Goal: Communication & Community: Answer question/provide support

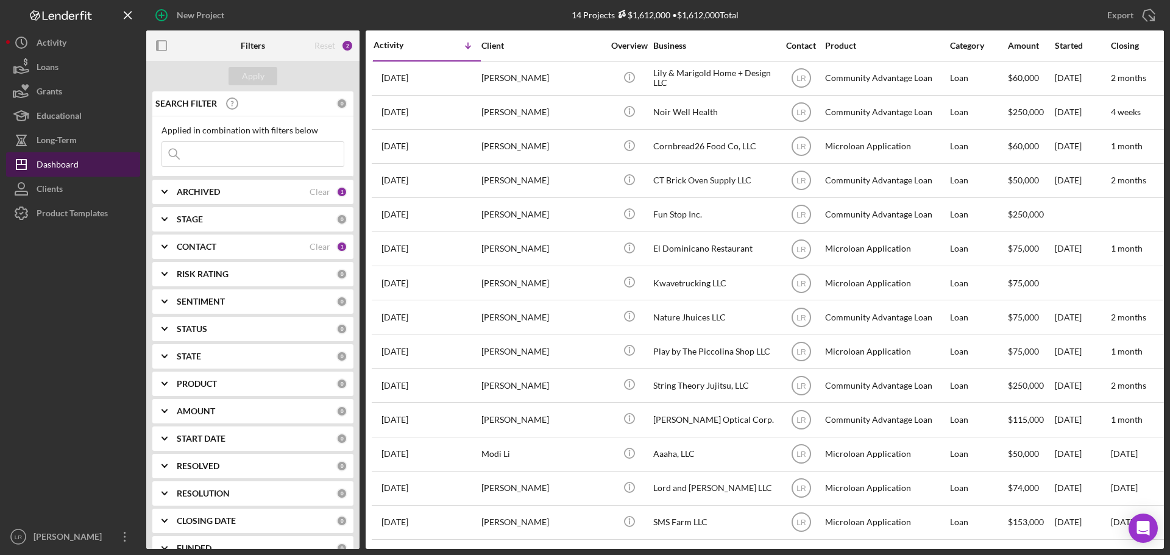
click at [80, 165] on button "Icon/Dashboard Dashboard" at bounding box center [73, 164] width 134 height 24
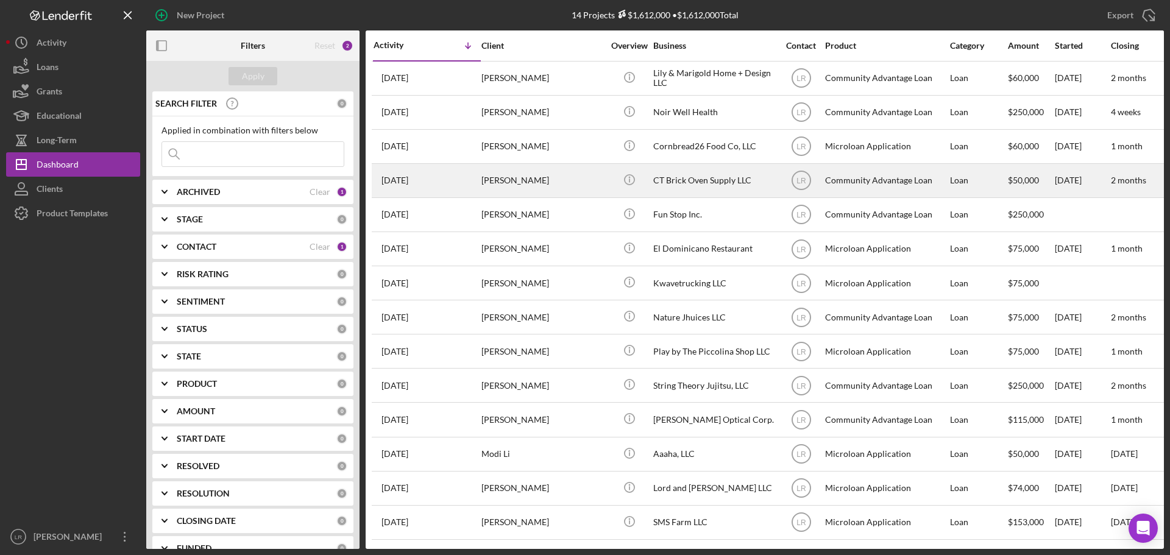
click at [530, 182] on div "[PERSON_NAME]" at bounding box center [542, 181] width 122 height 32
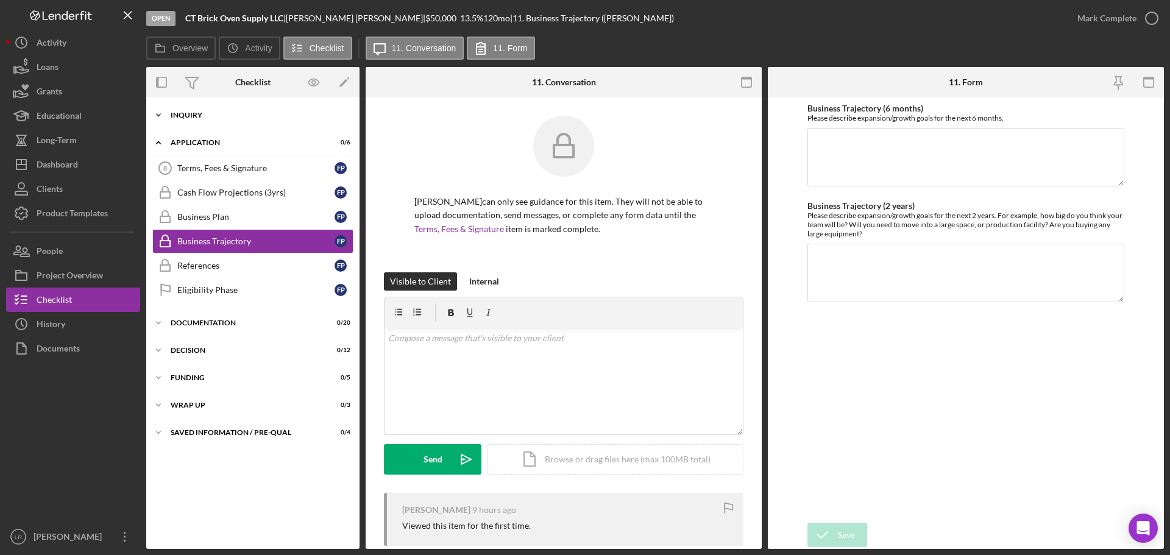
click at [194, 111] on div "Icon/Expander Inquiry 9 / 9" at bounding box center [252, 115] width 213 height 24
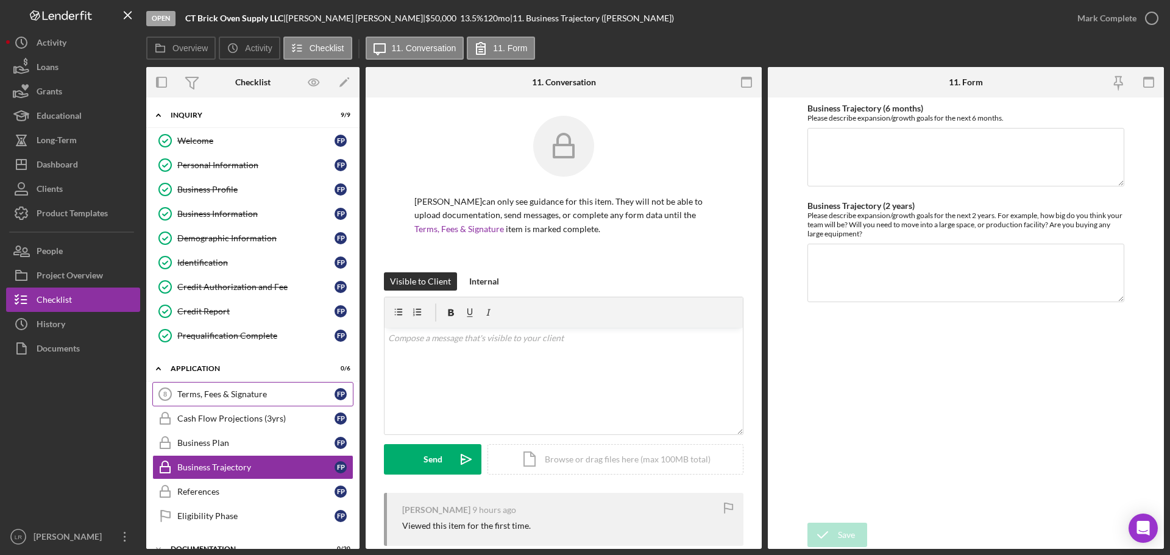
click at [208, 393] on div "Terms, Fees & Signature" at bounding box center [255, 394] width 157 height 10
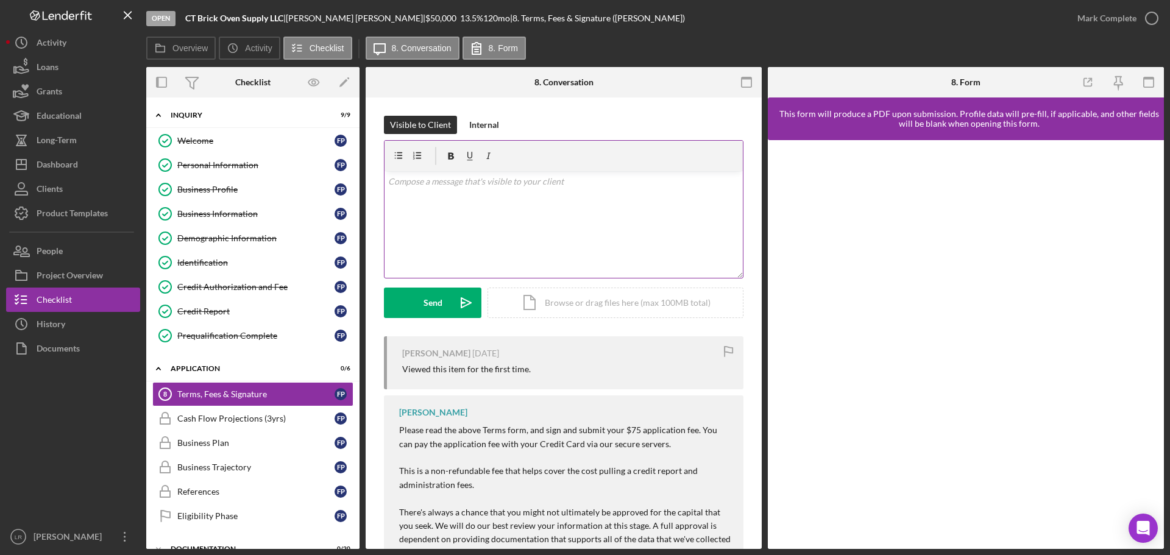
click at [486, 207] on div "v Color teal Color pink Remove color Add row above Add row below Add column bef…" at bounding box center [564, 224] width 358 height 107
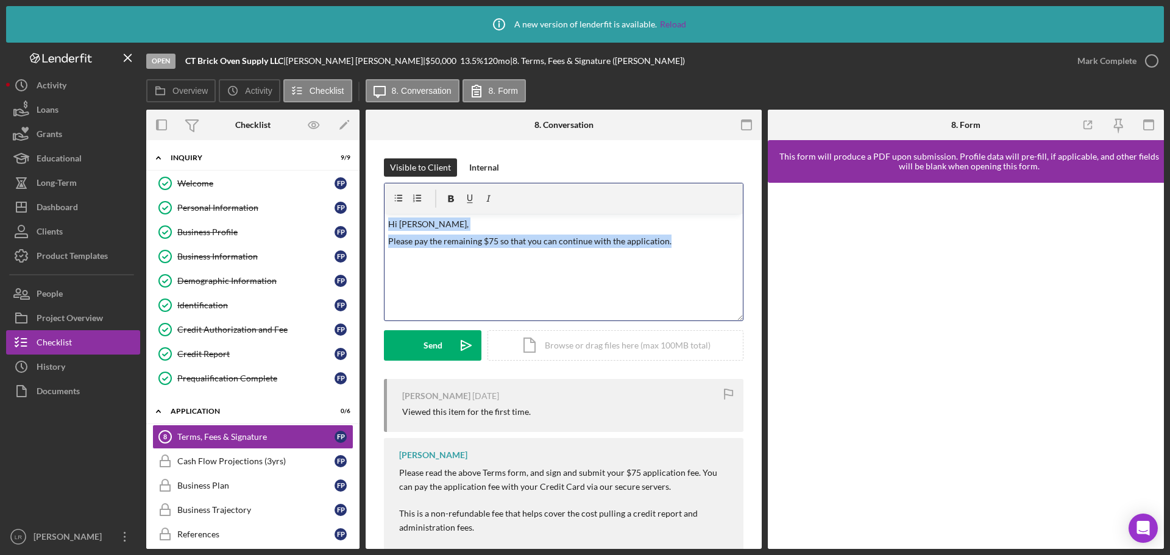
drag, startPoint x: 674, startPoint y: 244, endPoint x: 369, endPoint y: 217, distance: 305.9
click at [369, 217] on div "Visible to Client Internal v Color teal Color pink Remove color Add row above A…" at bounding box center [564, 418] width 396 height 557
copy div "Hi [PERSON_NAME], Please pay the remaining $75 so that you can continue with th…"
click at [411, 344] on button "Send Icon/icon-invite-send" at bounding box center [433, 345] width 98 height 30
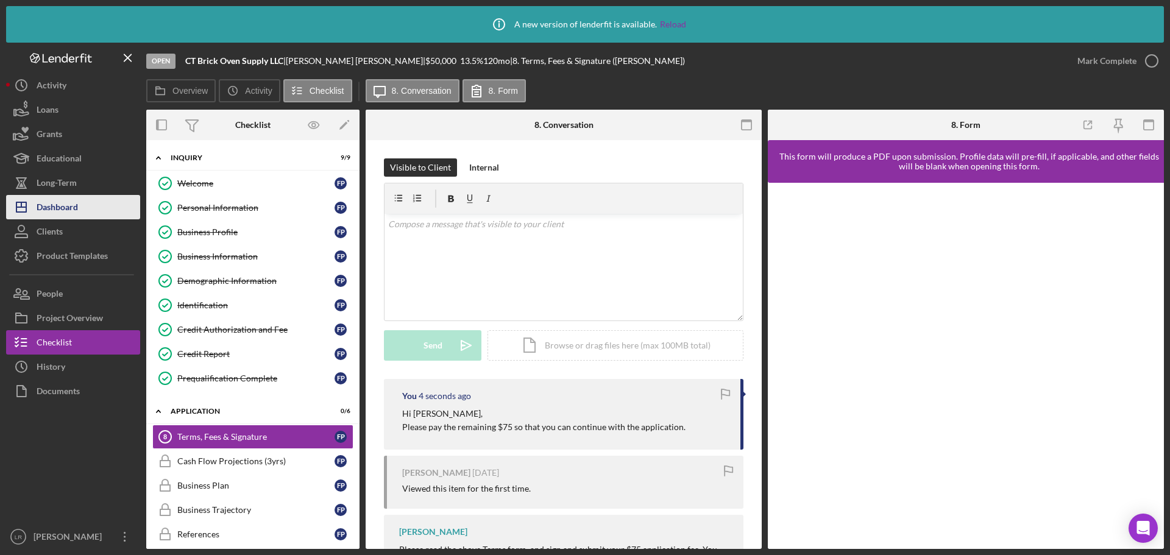
click at [76, 213] on div "Dashboard" at bounding box center [57, 208] width 41 height 27
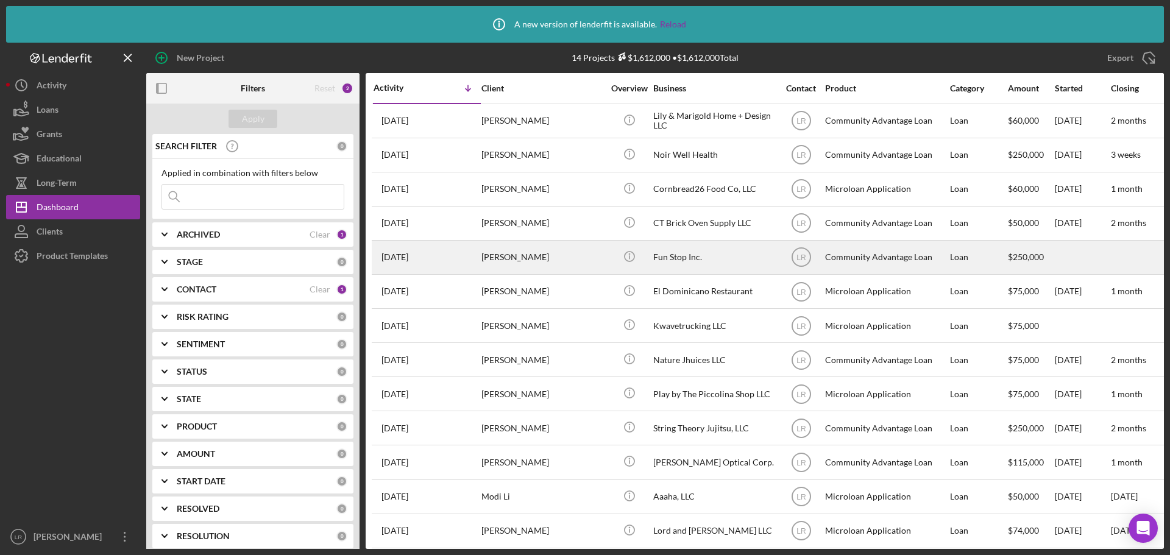
click at [527, 257] on div "[PERSON_NAME]" at bounding box center [542, 257] width 122 height 32
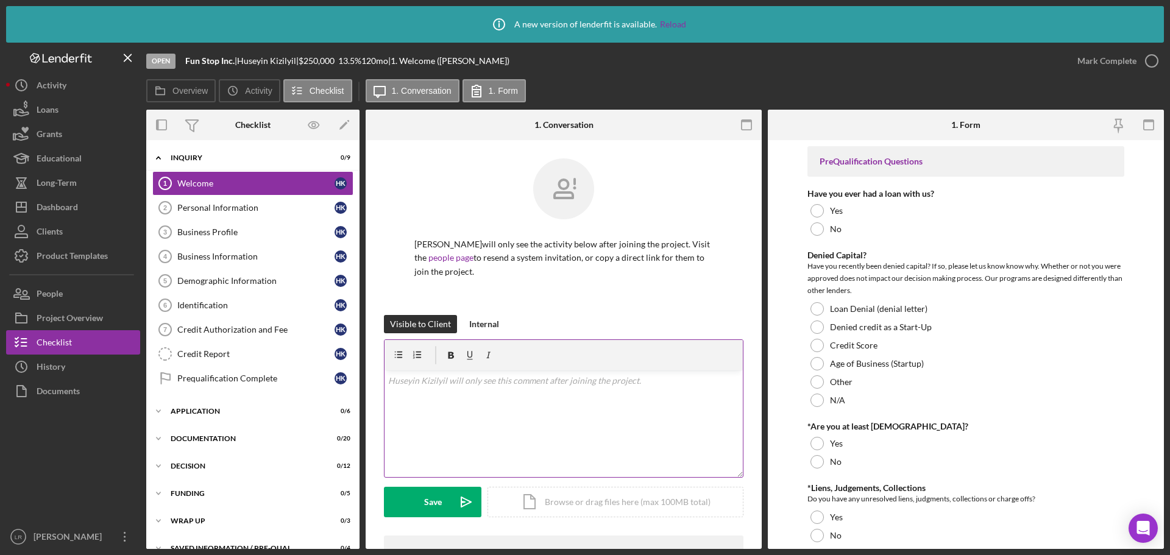
click at [488, 402] on div "v Color teal Color pink Remove color Add row above Add row below Add column bef…" at bounding box center [564, 424] width 358 height 107
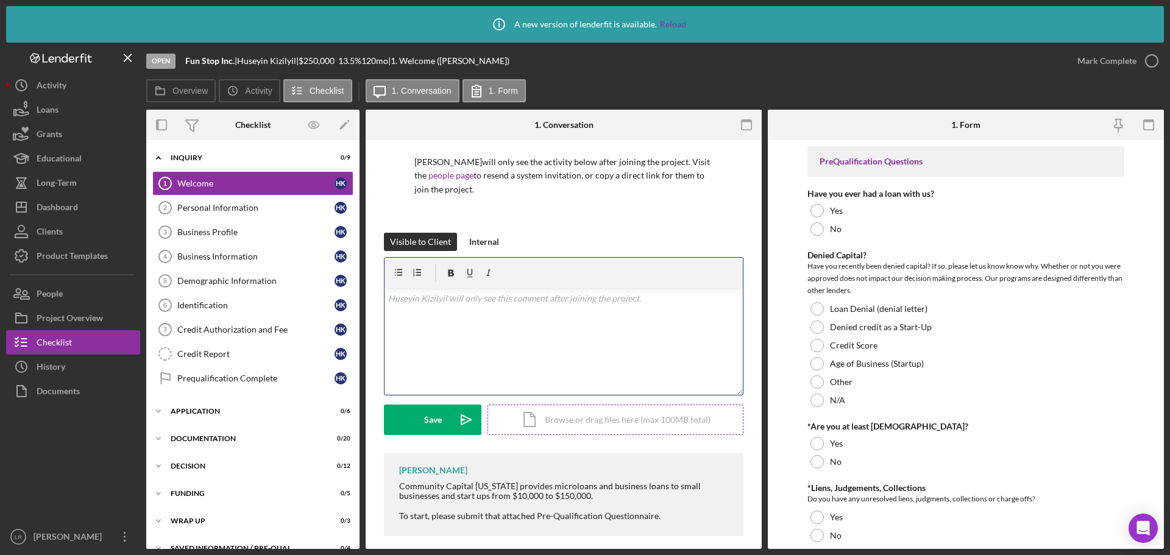
scroll to position [94, 0]
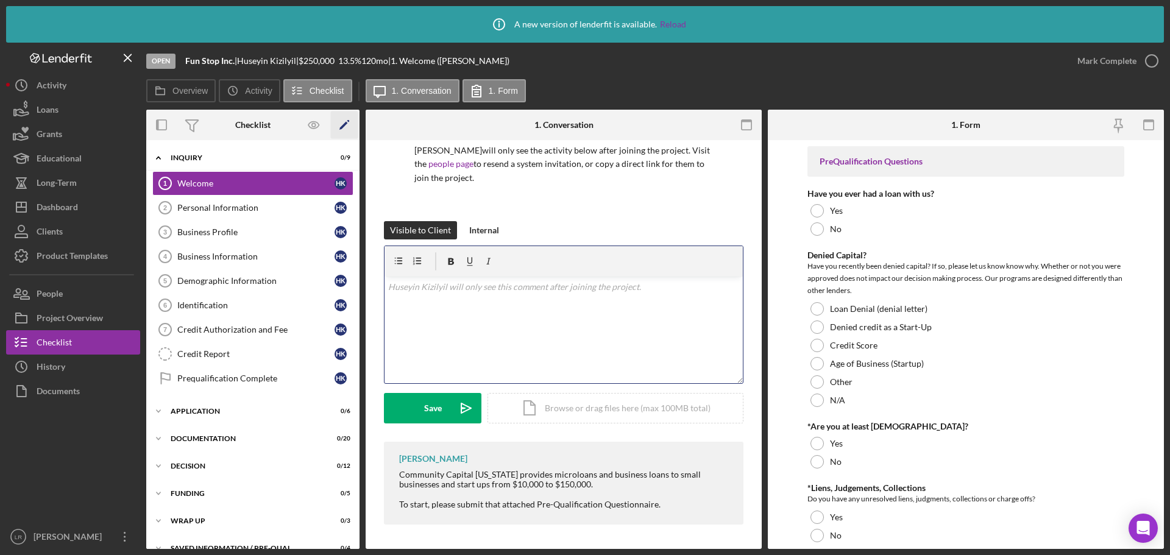
click at [349, 126] on icon "Icon/Edit" at bounding box center [344, 125] width 27 height 27
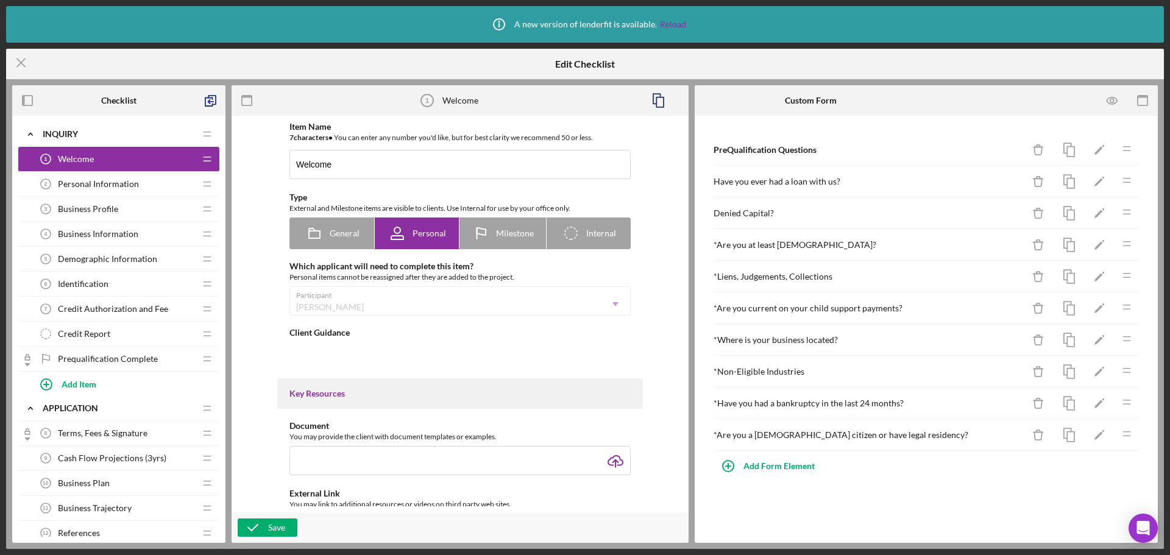
type textarea "<div>Community Capital [US_STATE] provides microloans and business loans to sma…"
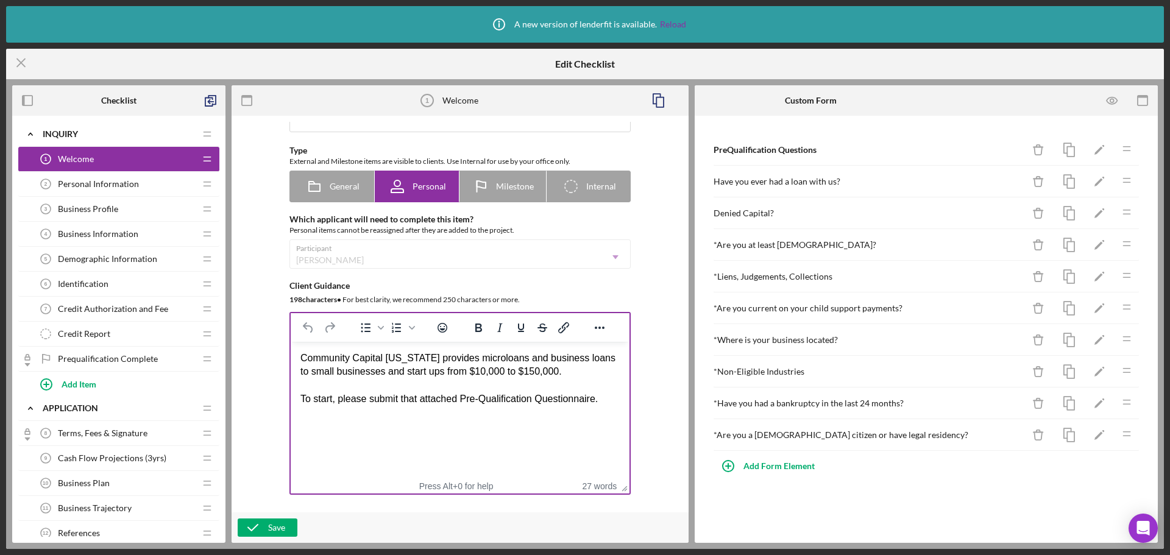
scroll to position [61, 0]
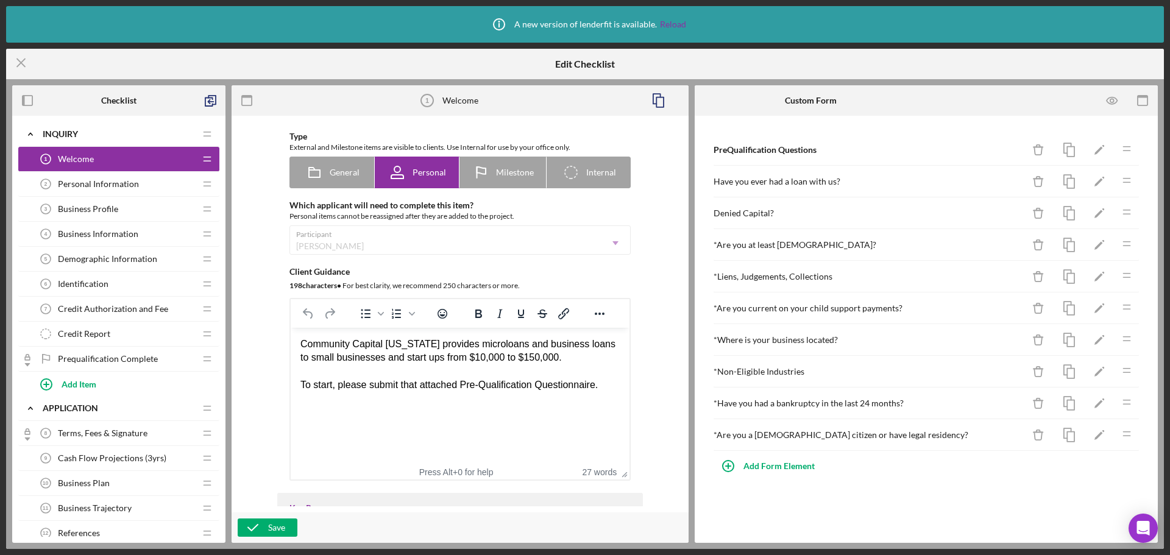
drag, startPoint x: 514, startPoint y: 355, endPoint x: 525, endPoint y: 382, distance: 29.0
click at [514, 355] on div "Community Capital [US_STATE] provides microloans and business loans to small bu…" at bounding box center [459, 365] width 319 height 55
click at [278, 525] on div "Save" at bounding box center [276, 528] width 17 height 18
click at [24, 61] on line at bounding box center [21, 63] width 8 height 8
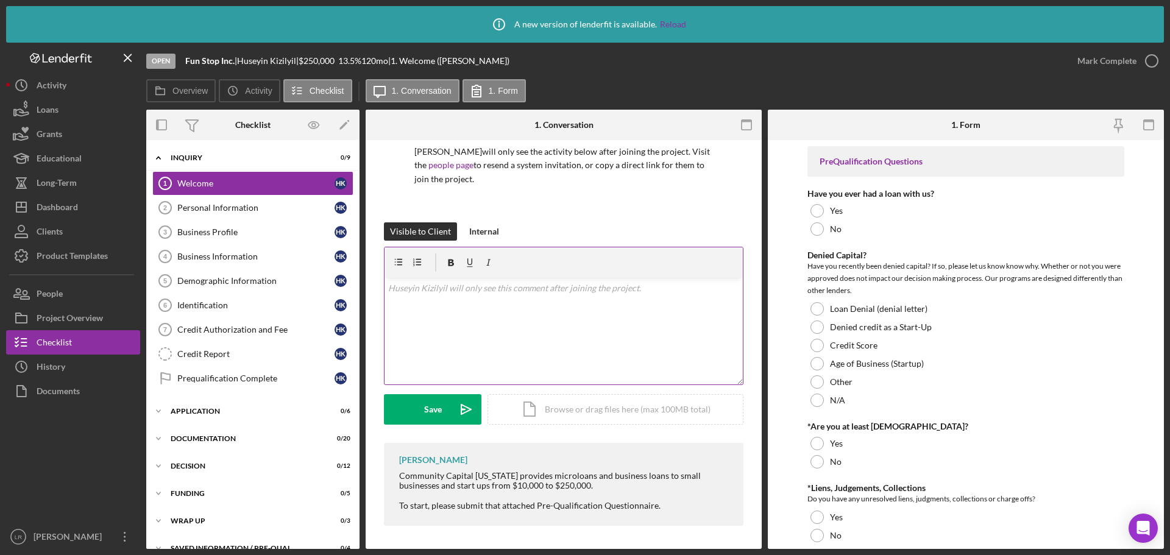
scroll to position [94, 0]
click at [517, 311] on div "v Color teal Color pink Remove color Add row above Add row below Add column bef…" at bounding box center [564, 330] width 358 height 107
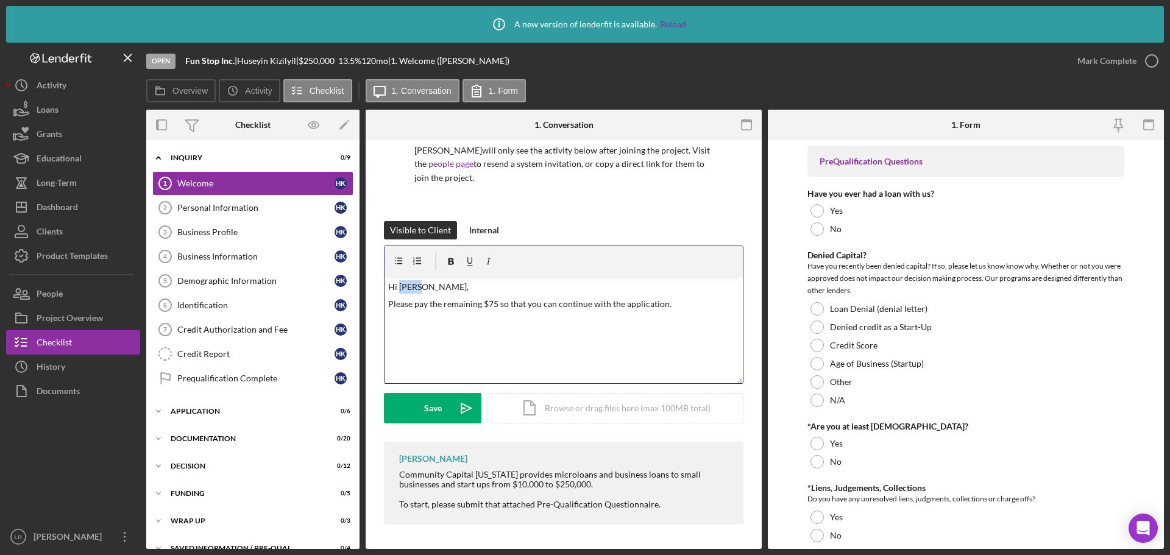
drag, startPoint x: 422, startPoint y: 289, endPoint x: 466, endPoint y: 315, distance: 51.6
click at [400, 290] on p "Hi [PERSON_NAME]," at bounding box center [564, 286] width 352 height 13
drag, startPoint x: 431, startPoint y: 306, endPoint x: 497, endPoint y: 308, distance: 65.9
click at [497, 308] on p "Please pay the remaining $75 so that you can continue with the application." at bounding box center [564, 303] width 352 height 13
click at [414, 288] on p "Hi Huseyin," at bounding box center [564, 286] width 352 height 13
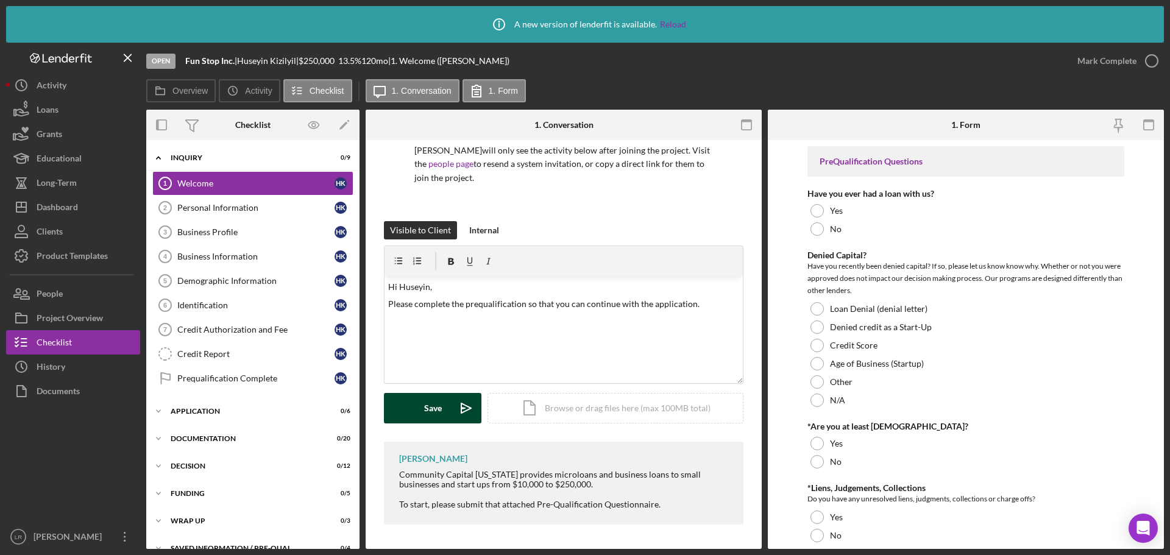
click at [424, 408] on div "Save" at bounding box center [433, 408] width 18 height 30
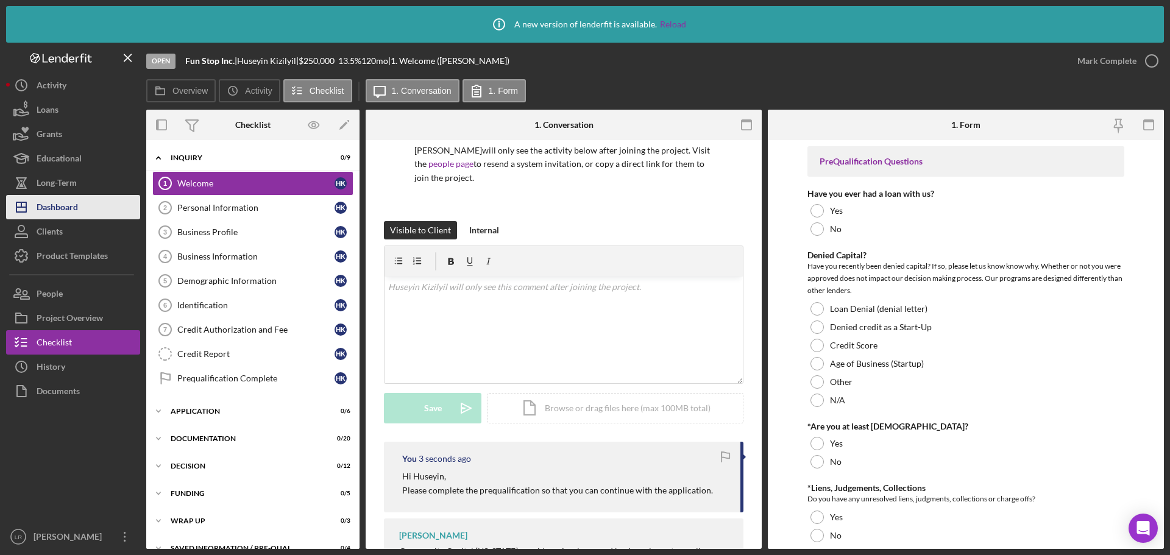
click at [79, 205] on button "Icon/Dashboard Dashboard" at bounding box center [73, 207] width 134 height 24
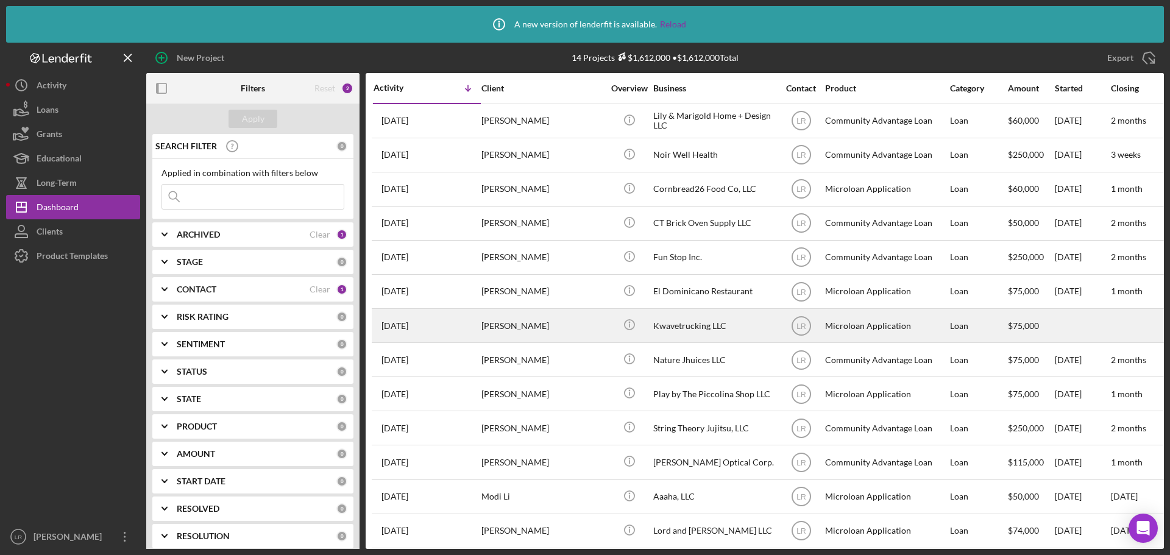
click at [514, 323] on div "[PERSON_NAME]" at bounding box center [542, 326] width 122 height 32
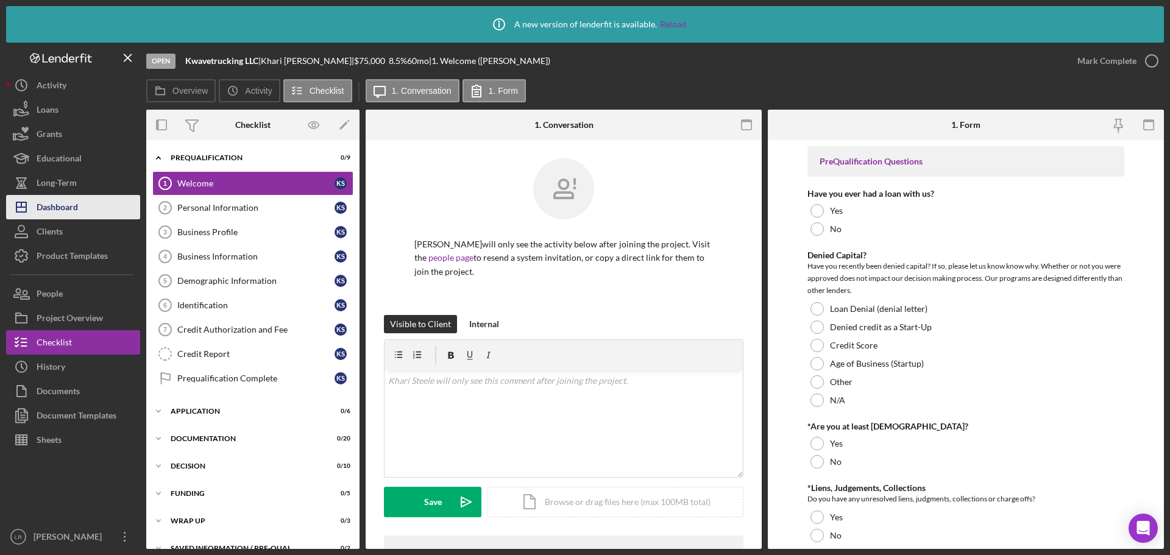
click at [85, 209] on button "Icon/Dashboard Dashboard" at bounding box center [73, 207] width 134 height 24
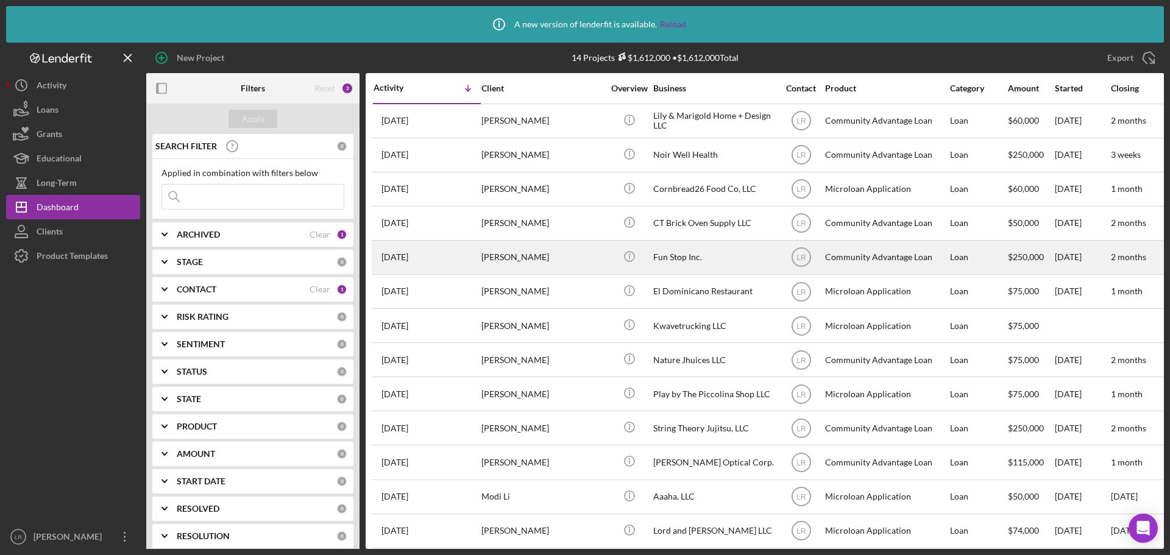
click at [512, 254] on div "[PERSON_NAME]" at bounding box center [542, 257] width 122 height 32
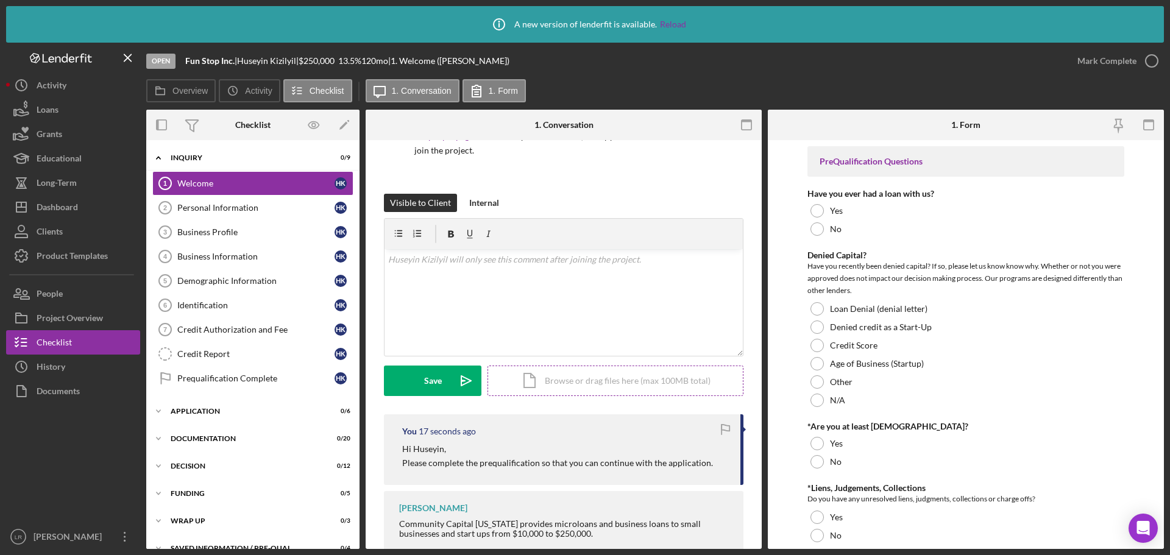
scroll to position [122, 0]
drag, startPoint x: 401, startPoint y: 449, endPoint x: 746, endPoint y: 474, distance: 345.9
click at [746, 474] on div "[PERSON_NAME] will only see the activity below after joining the project. Visit…" at bounding box center [564, 308] width 396 height 580
copy div "Hi [PERSON_NAME], Please complete the prequalification so that you can continue…"
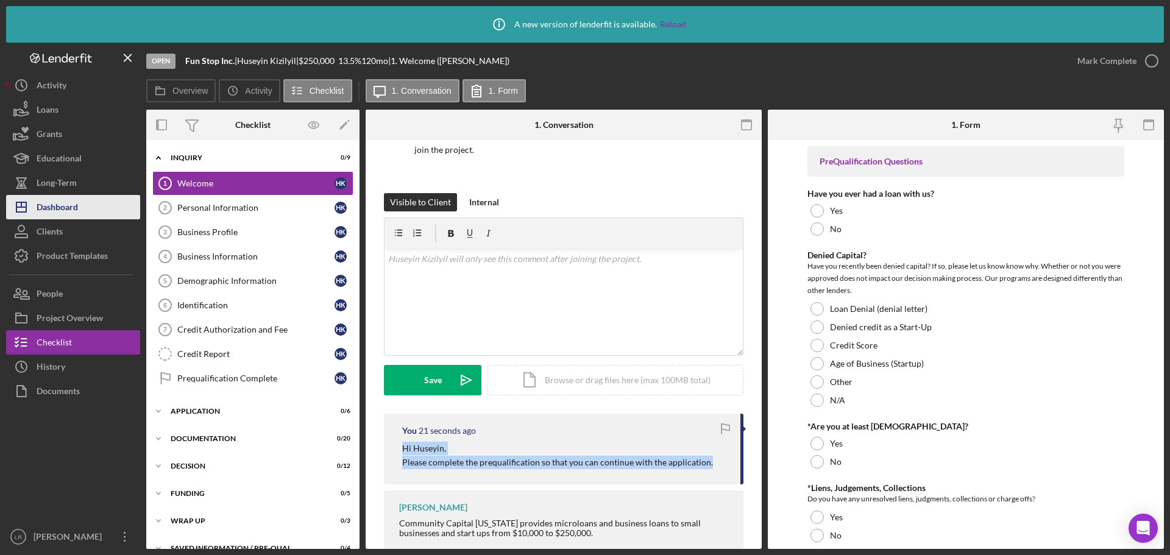
click at [67, 207] on div "Dashboard" at bounding box center [57, 208] width 41 height 27
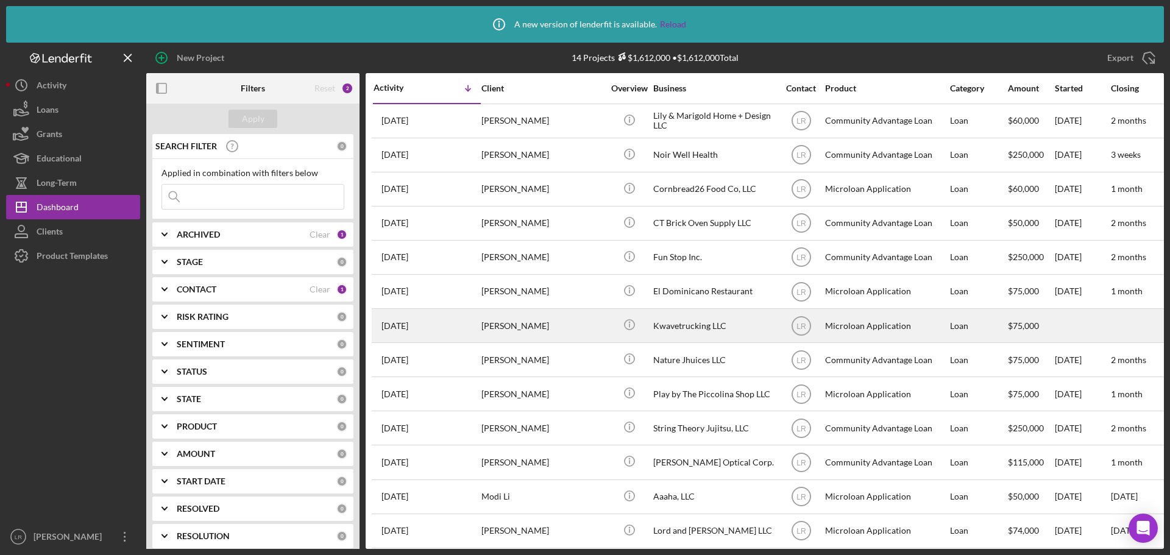
click at [520, 324] on div "[PERSON_NAME]" at bounding box center [542, 326] width 122 height 32
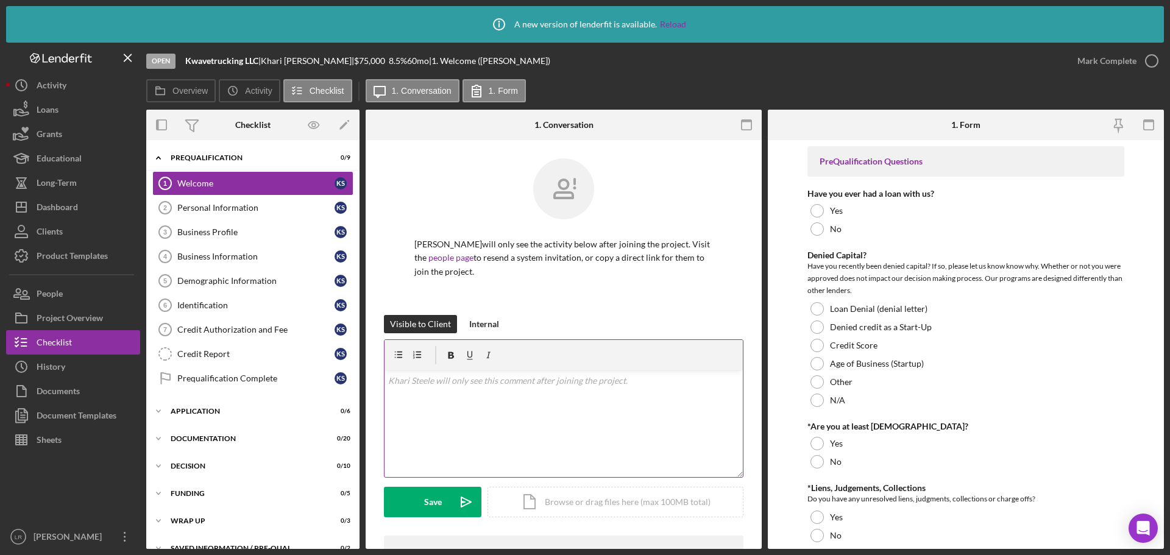
click at [506, 394] on div "v Color teal Color pink Remove color Add row above Add row below Add column bef…" at bounding box center [564, 424] width 358 height 107
paste div
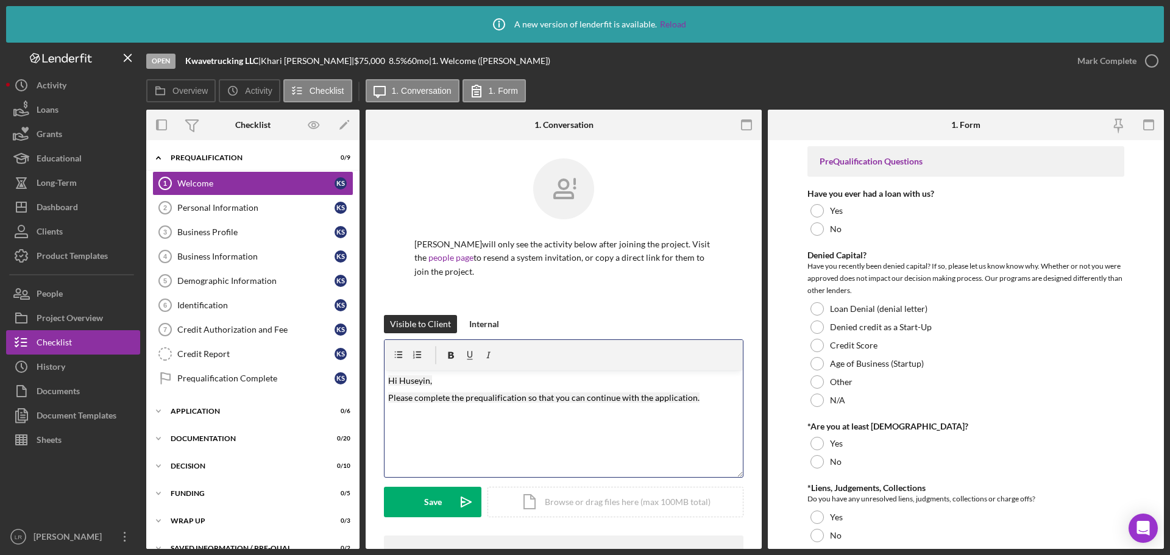
click at [427, 384] on mark "Hi Huseyin," at bounding box center [410, 380] width 44 height 10
click at [432, 508] on div "Save" at bounding box center [433, 502] width 18 height 30
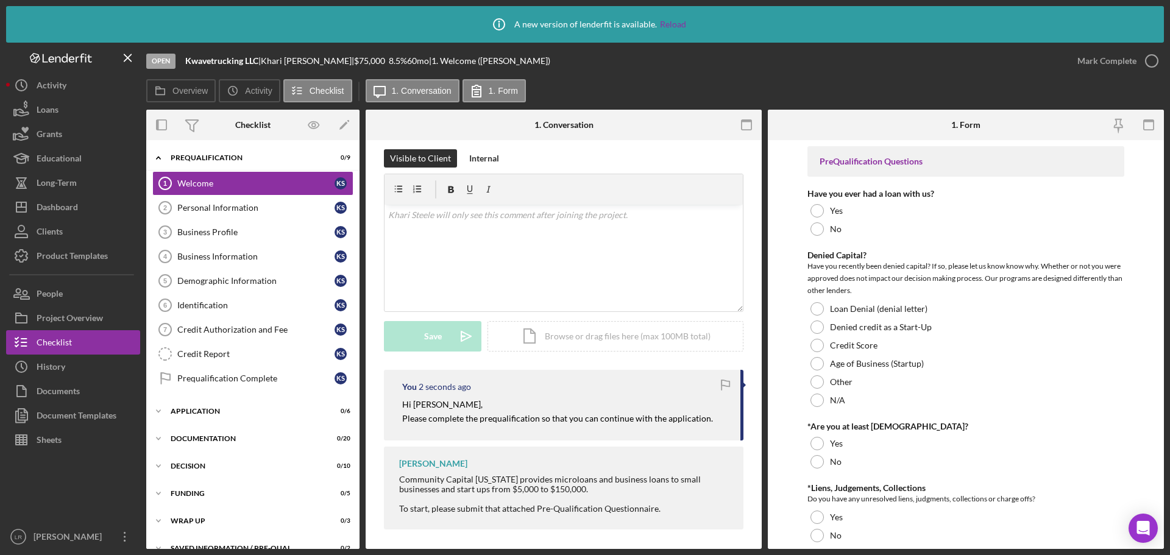
scroll to position [171, 0]
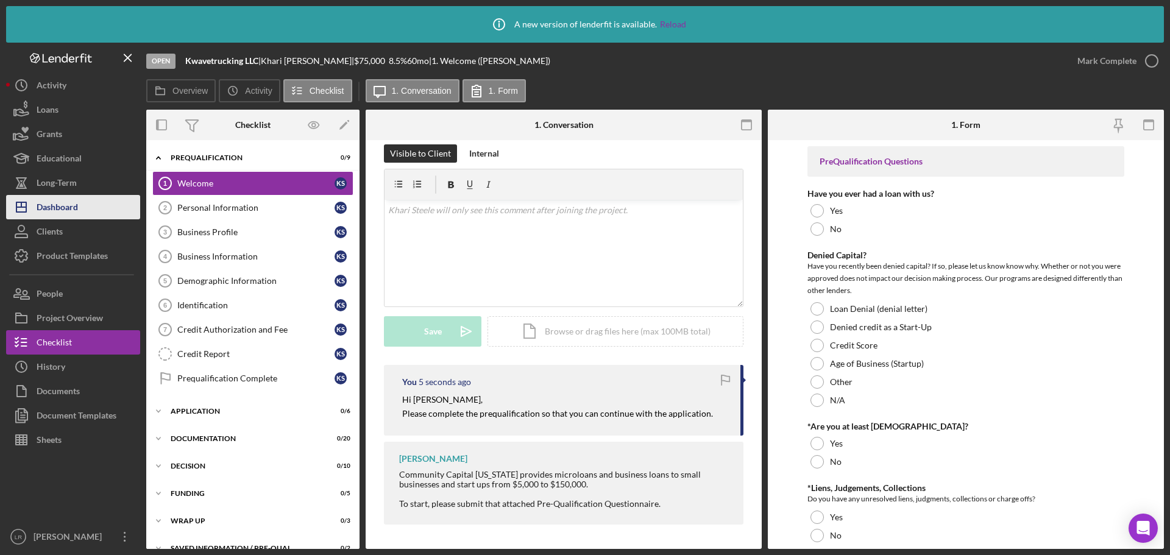
click at [62, 208] on div "Dashboard" at bounding box center [57, 208] width 41 height 27
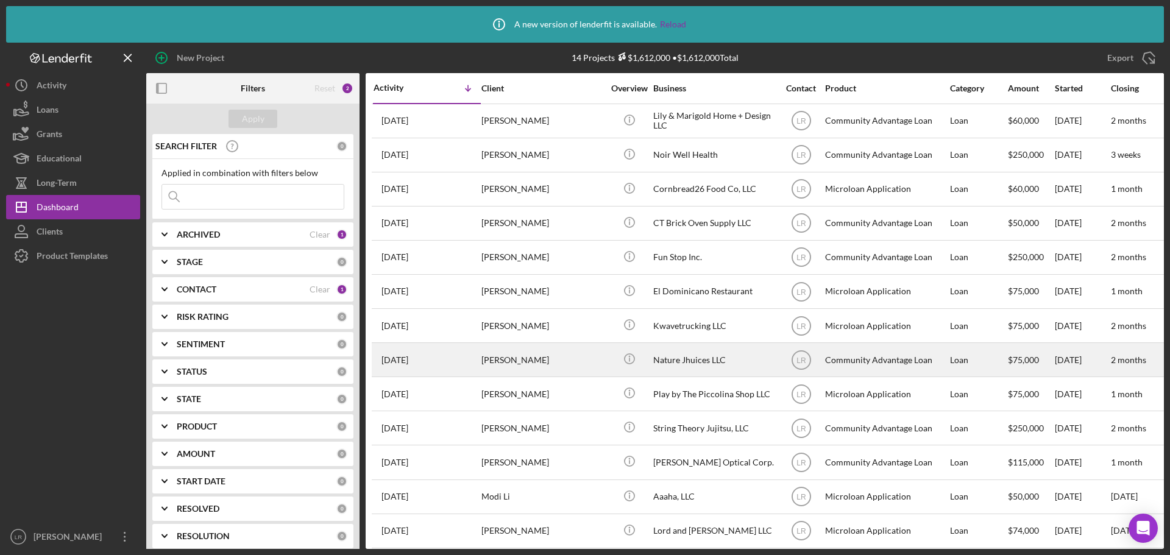
click at [520, 360] on div "[PERSON_NAME]" at bounding box center [542, 360] width 122 height 32
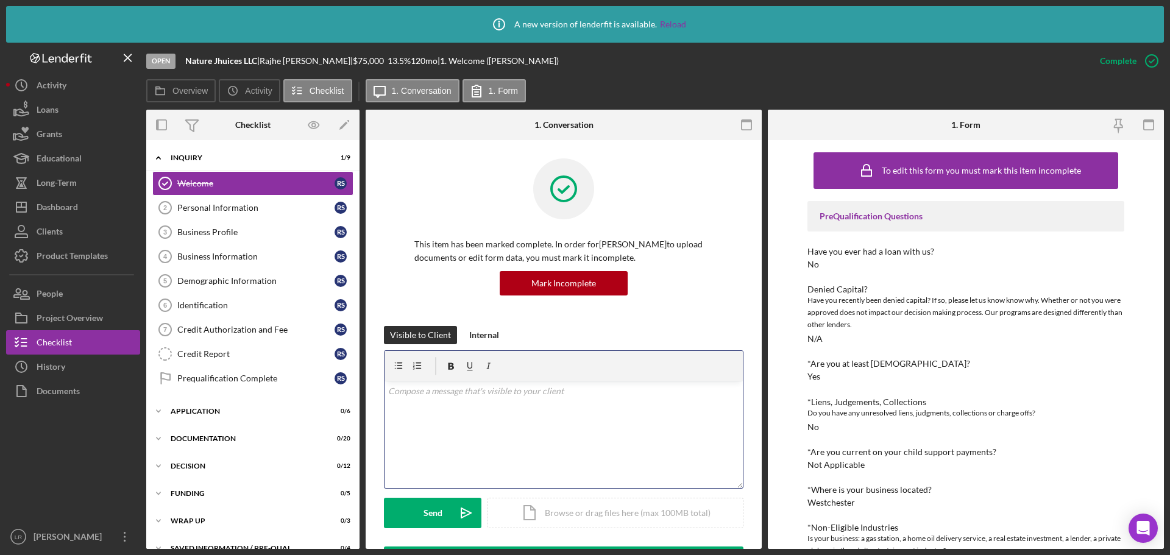
click at [478, 404] on div "v Color teal Color pink Remove color Add row above Add row below Add column bef…" at bounding box center [564, 435] width 358 height 107
paste div
click at [428, 391] on mark "Hi Huseyin," at bounding box center [410, 391] width 44 height 10
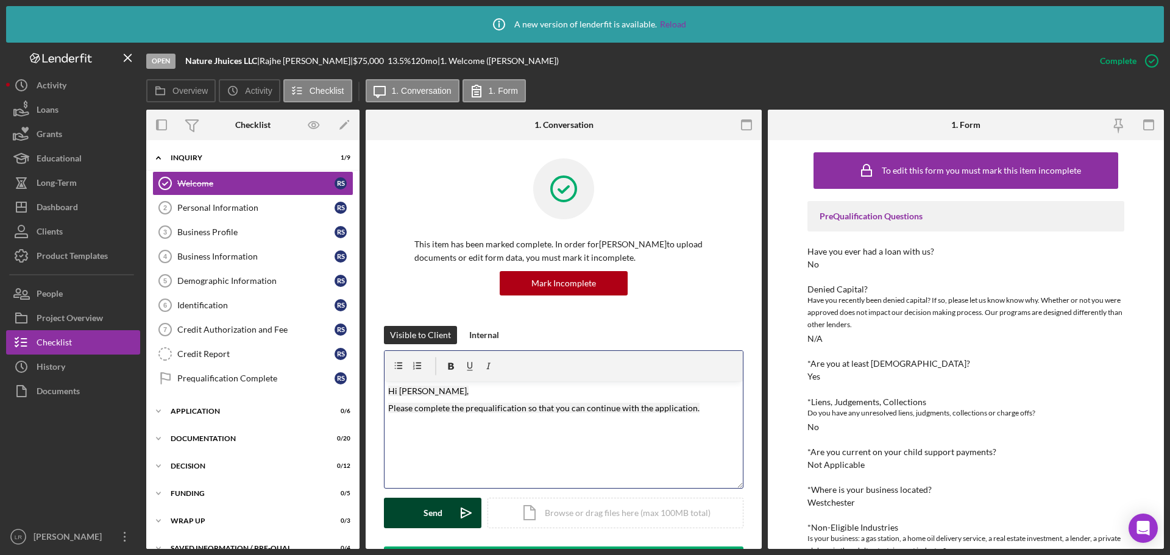
click at [433, 511] on div "Send" at bounding box center [433, 513] width 19 height 30
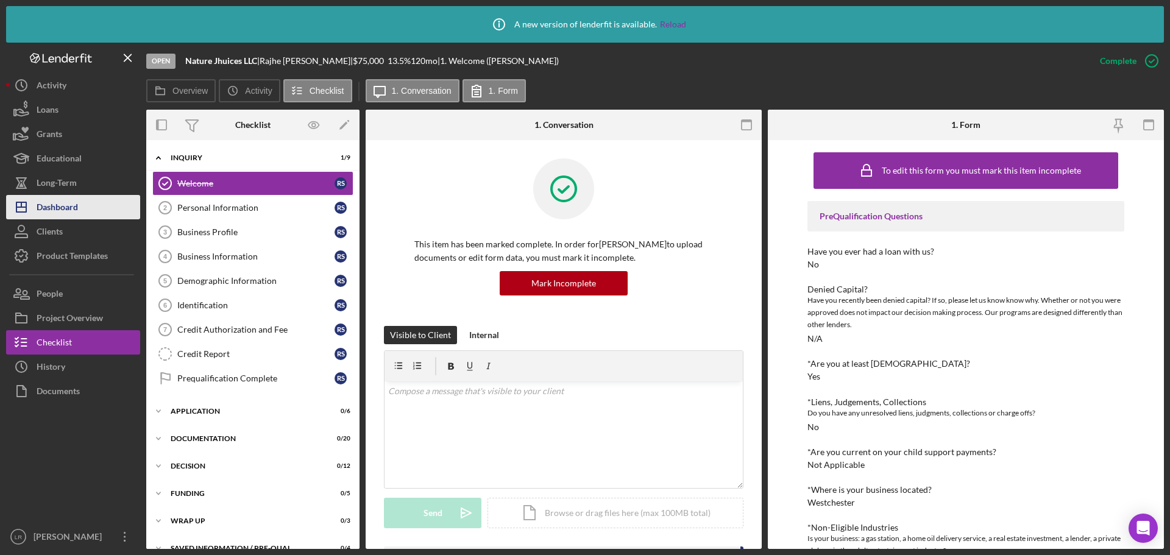
click at [90, 215] on button "Icon/Dashboard Dashboard" at bounding box center [73, 207] width 134 height 24
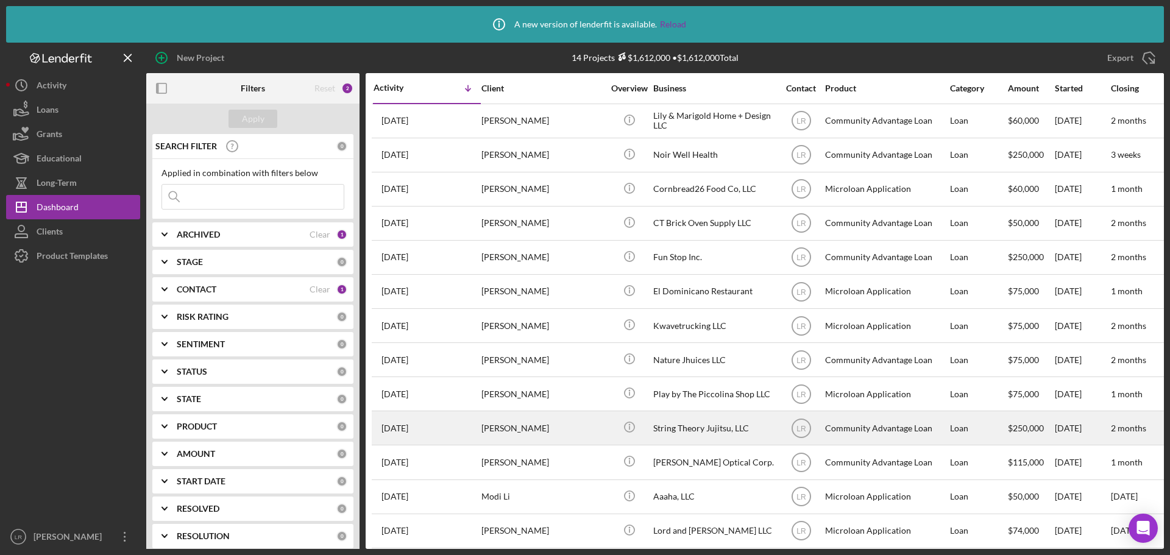
click at [544, 432] on div "[PERSON_NAME]" at bounding box center [542, 428] width 122 height 32
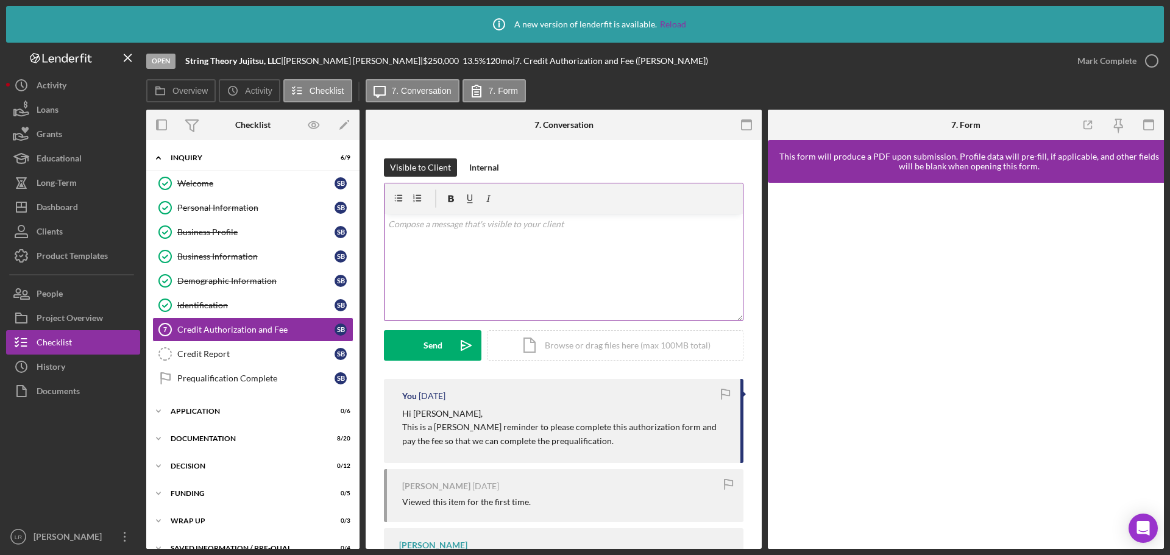
click at [457, 246] on div "v Color teal Color pink Remove color Add row above Add row below Add column bef…" at bounding box center [564, 267] width 358 height 107
drag, startPoint x: 416, startPoint y: 243, endPoint x: 524, endPoint y: 244, distance: 108.5
click at [524, 244] on mark "Please complete the prequalification so that you can continue with the applicat…" at bounding box center [543, 241] width 311 height 10
drag, startPoint x: 426, startPoint y: 225, endPoint x: 400, endPoint y: 227, distance: 26.3
click at [400, 227] on mark "Hi Huseyin," at bounding box center [410, 224] width 44 height 10
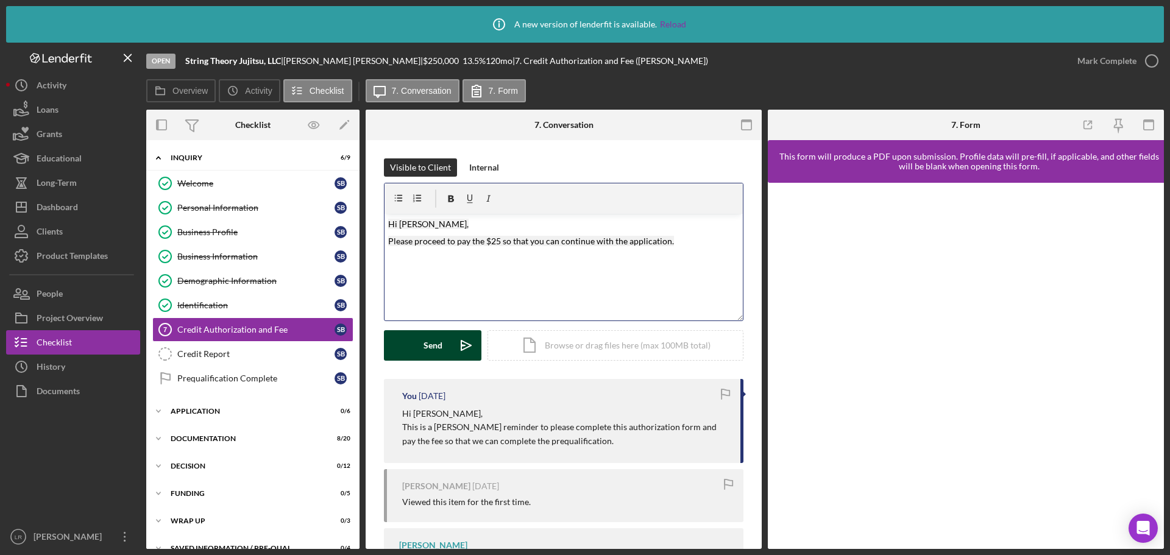
click at [432, 345] on div "Send" at bounding box center [433, 345] width 19 height 30
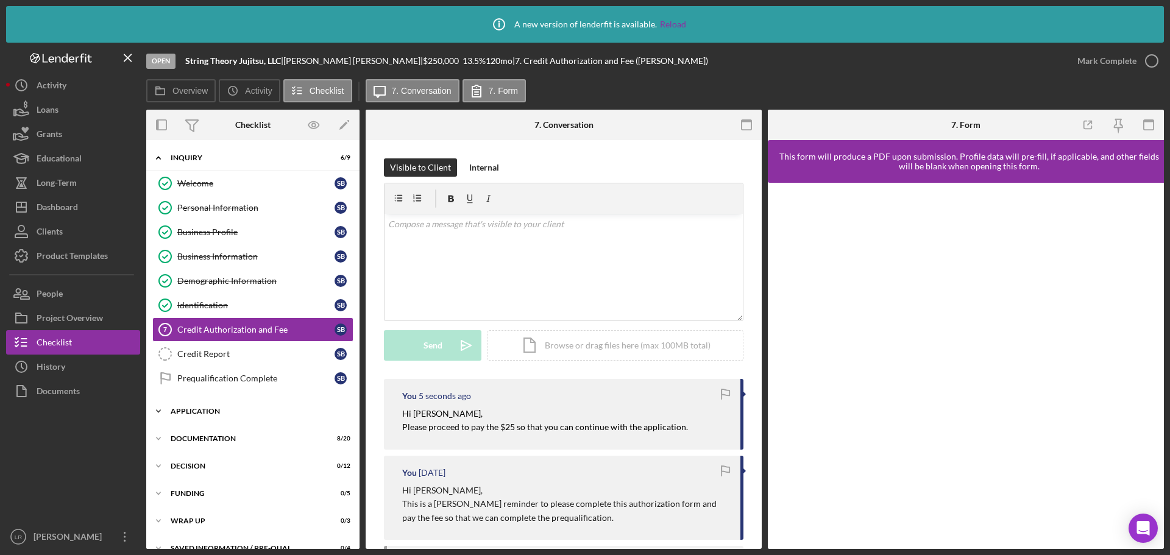
click at [221, 407] on div "Icon/Expander Application 0 / 6" at bounding box center [252, 411] width 213 height 24
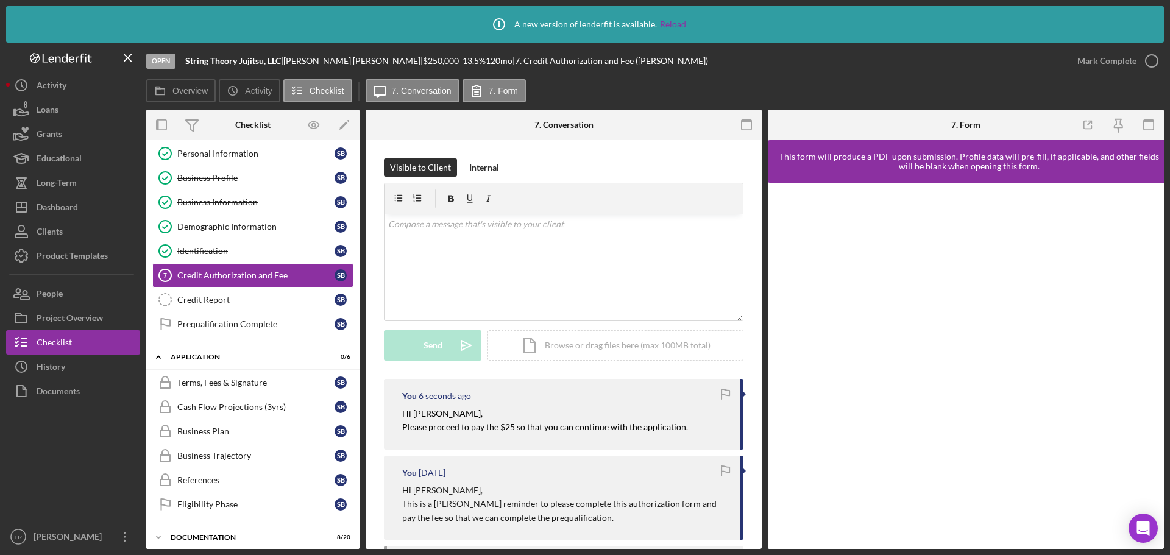
scroll to position [171, 0]
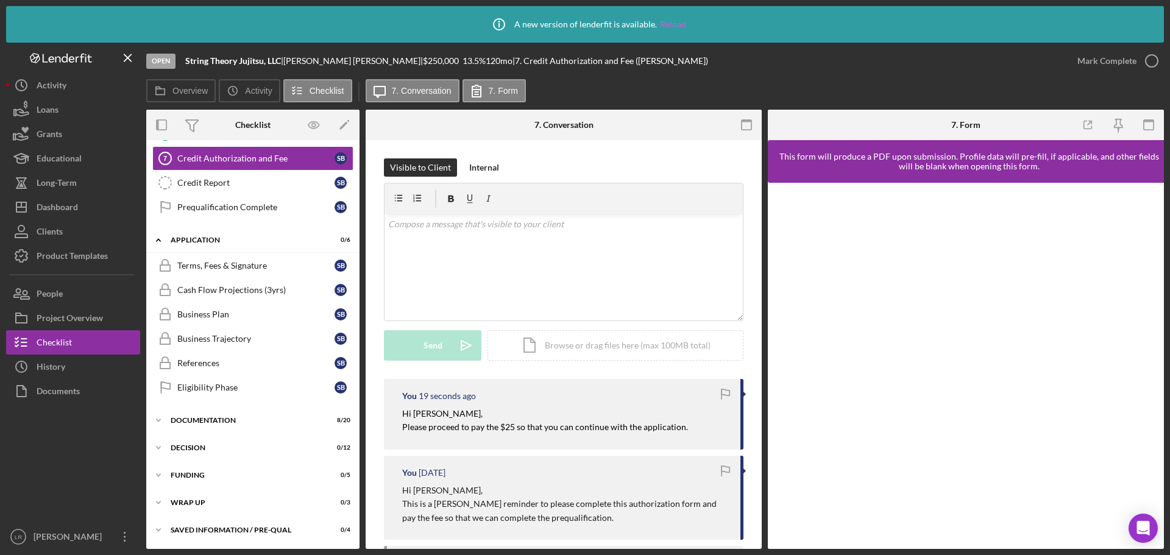
click at [677, 23] on link "Reload" at bounding box center [673, 25] width 26 height 10
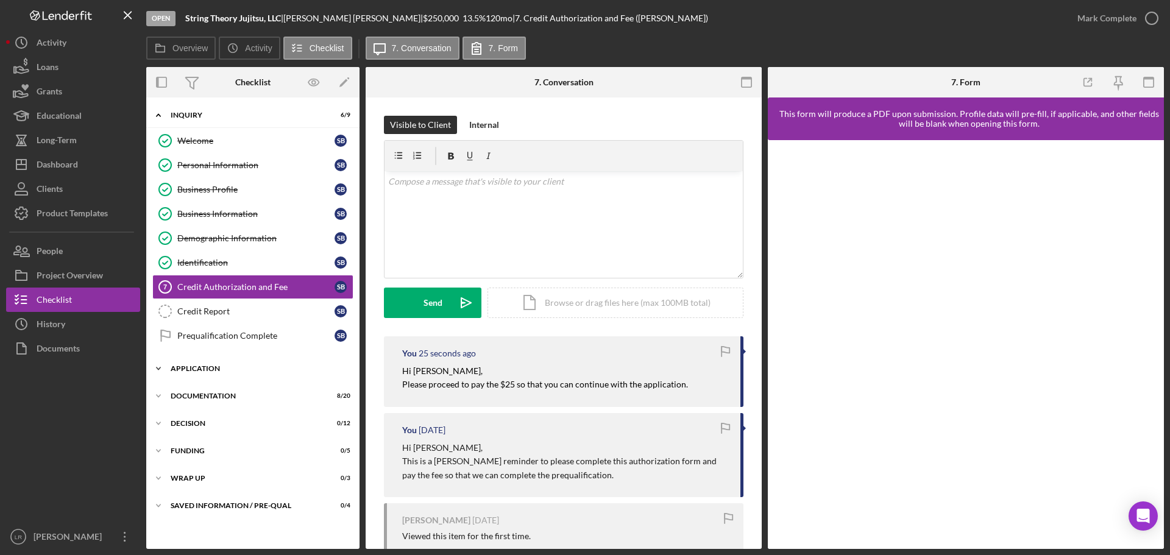
click at [211, 366] on div "Application" at bounding box center [258, 368] width 174 height 7
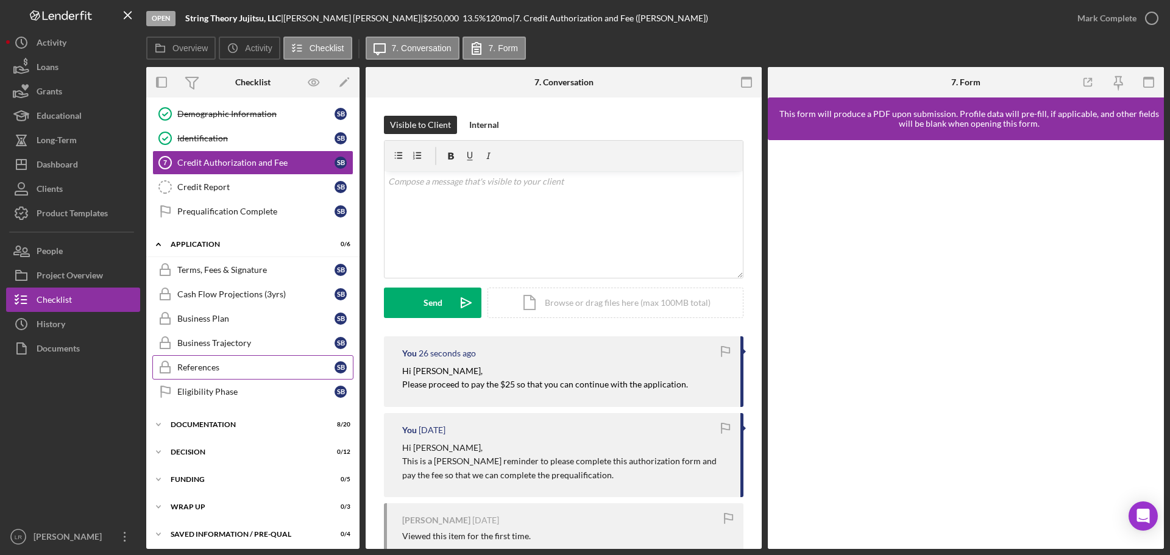
scroll to position [129, 0]
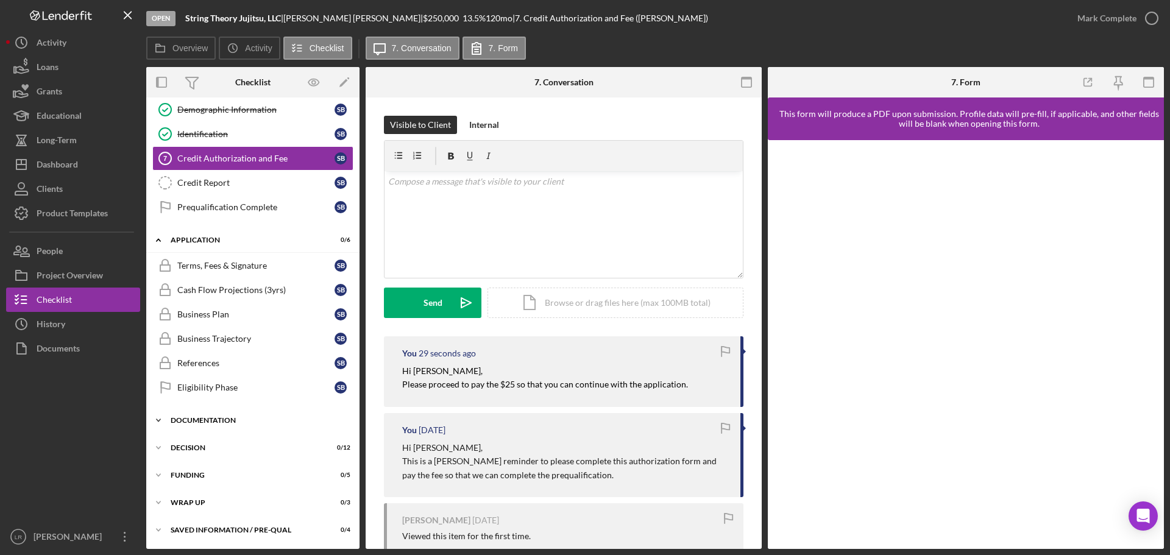
click at [229, 419] on div "Documentation" at bounding box center [258, 420] width 174 height 7
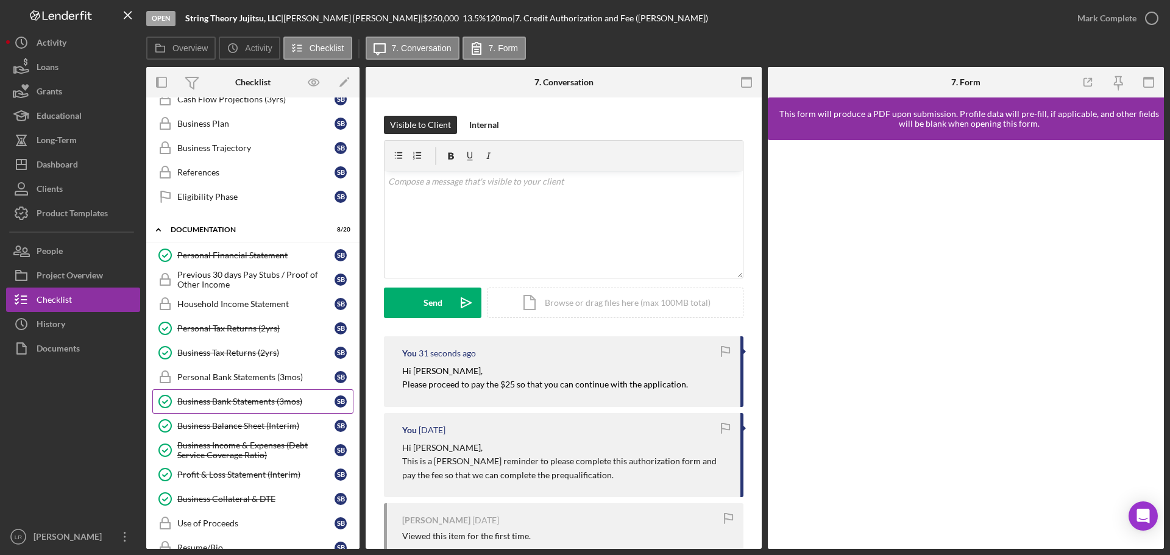
scroll to position [311, 0]
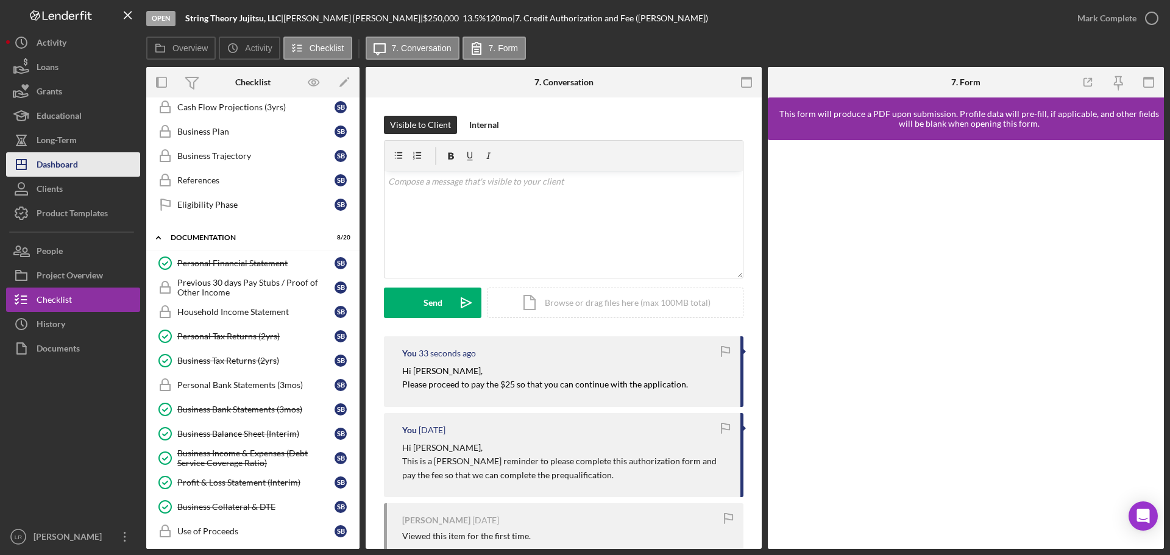
click at [66, 169] on div "Dashboard" at bounding box center [57, 165] width 41 height 27
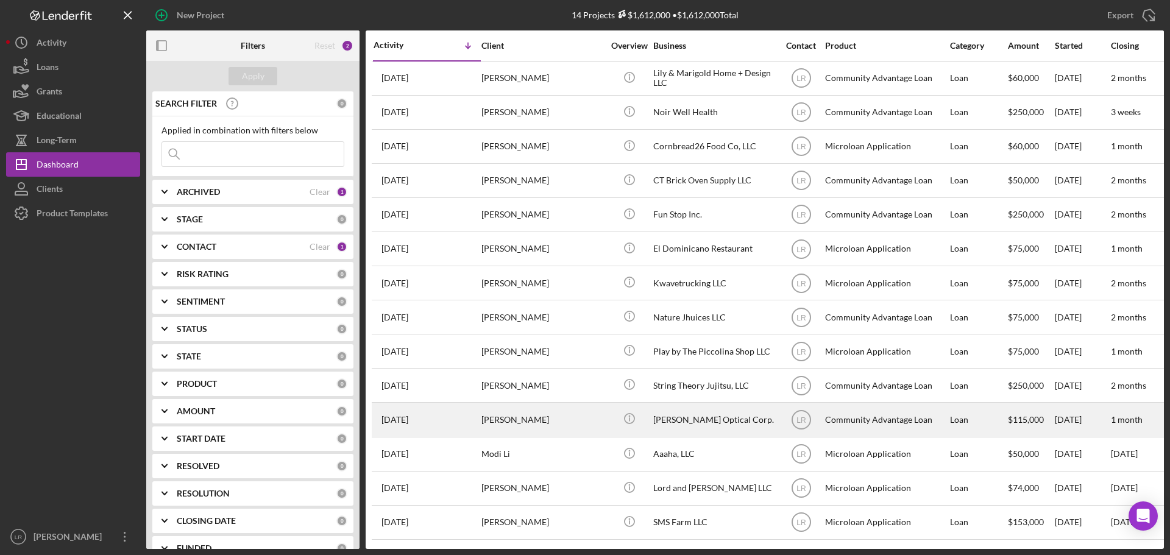
click at [533, 414] on div "[PERSON_NAME]" at bounding box center [542, 419] width 122 height 32
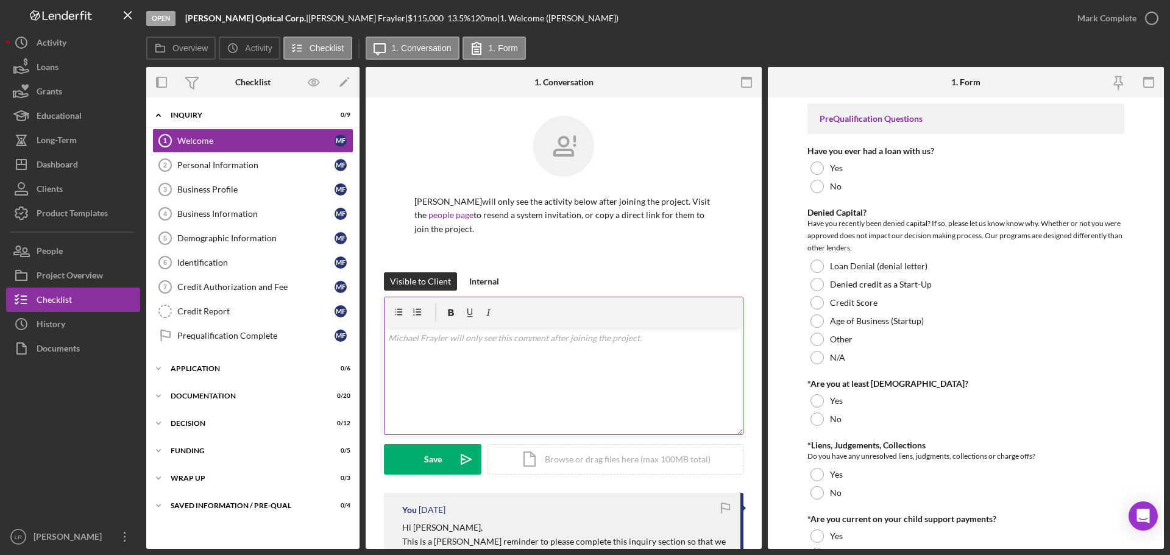
click at [438, 361] on div "v Color teal Color pink Remove color Add row above Add row below Add column bef…" at bounding box center [564, 381] width 358 height 107
click at [442, 363] on div "v Color teal Color pink Remove color Add row above Add row below Add column bef…" at bounding box center [564, 381] width 358 height 107
paste div
click at [429, 336] on mark "Hi Huseyin," at bounding box center [410, 338] width 44 height 10
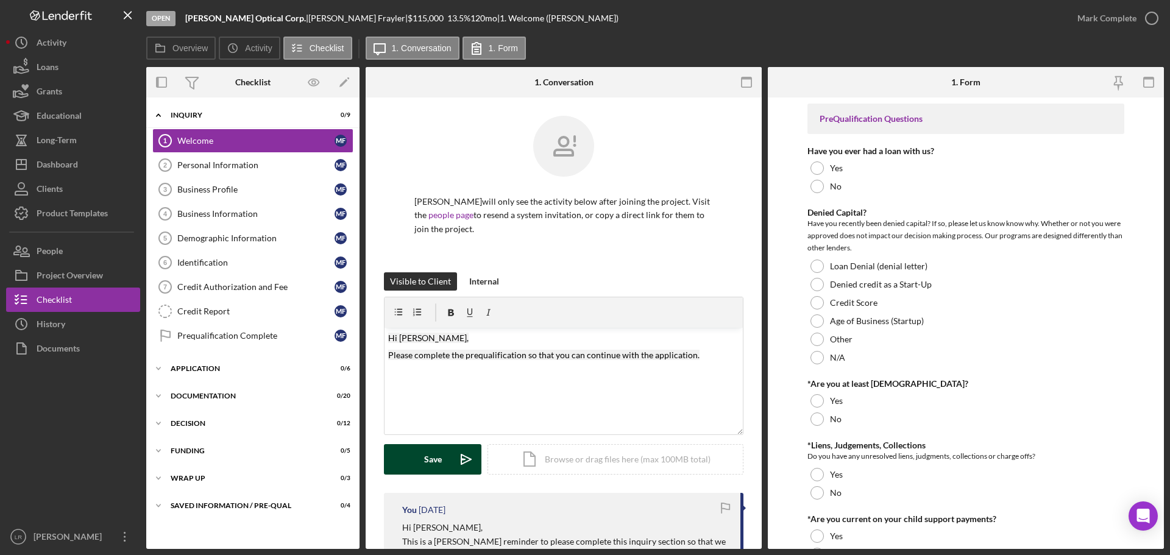
click at [438, 457] on div "Save" at bounding box center [433, 459] width 18 height 30
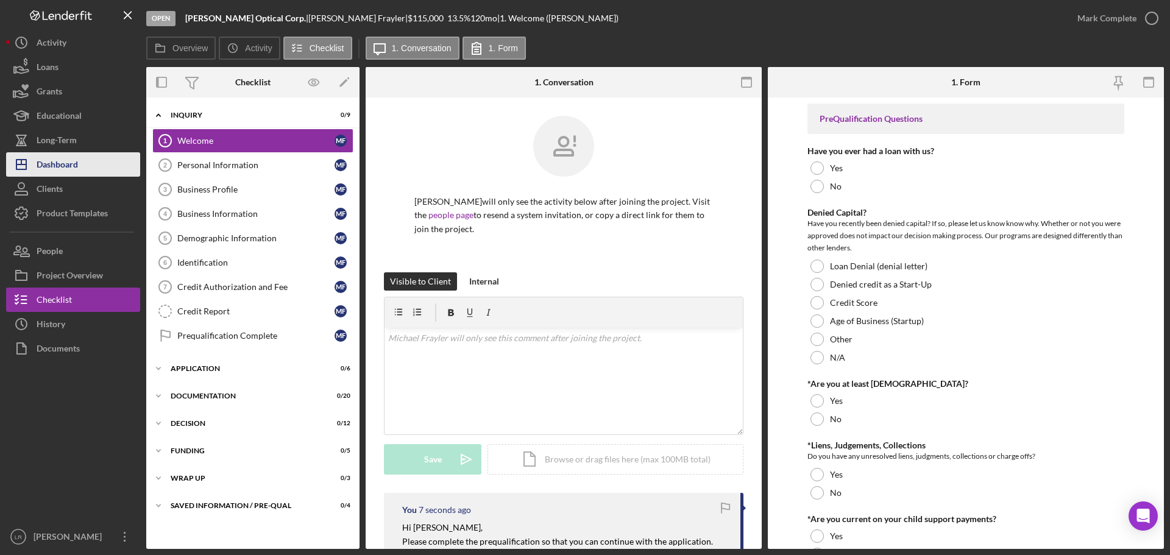
click at [68, 164] on div "Dashboard" at bounding box center [57, 165] width 41 height 27
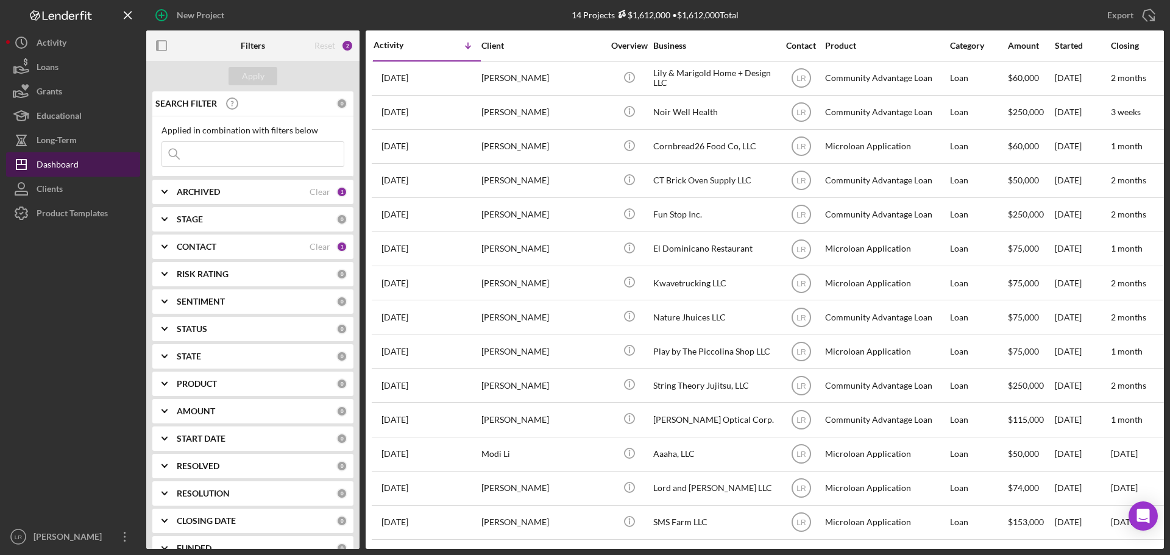
click at [94, 167] on button "Icon/Dashboard Dashboard" at bounding box center [73, 164] width 134 height 24
